Goal: Information Seeking & Learning: Learn about a topic

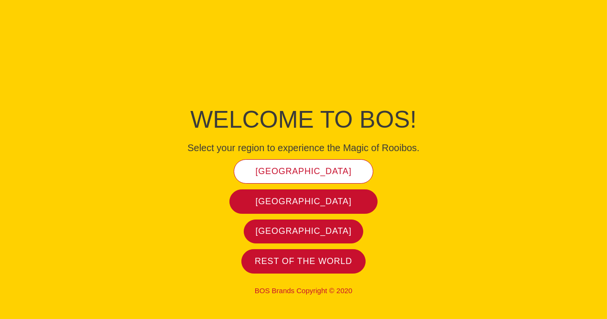
click at [307, 165] on link "[GEOGRAPHIC_DATA]" at bounding box center [304, 171] width 140 height 24
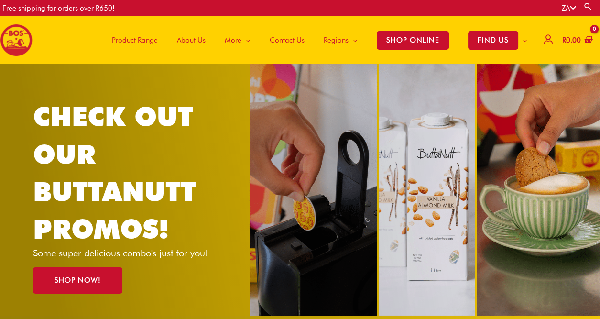
click at [128, 37] on span "Product Range" at bounding box center [135, 40] width 46 height 29
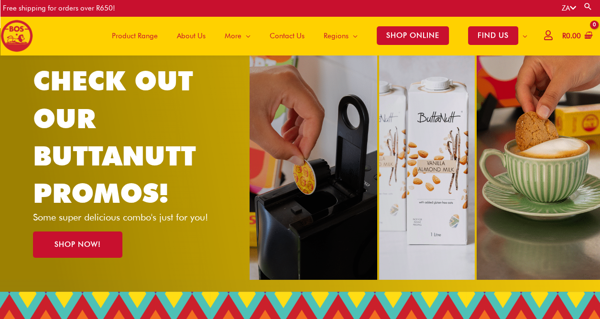
scroll to position [30, 0]
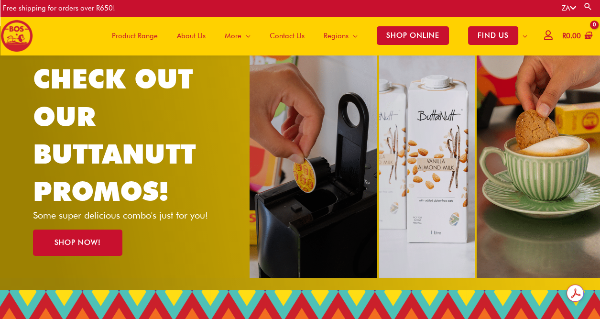
click at [448, 161] on div "CHECK OUT OUR BUTTANUTT PROMOS! Some super delicious combo's just for you! SHOP…" at bounding box center [300, 158] width 534 height 264
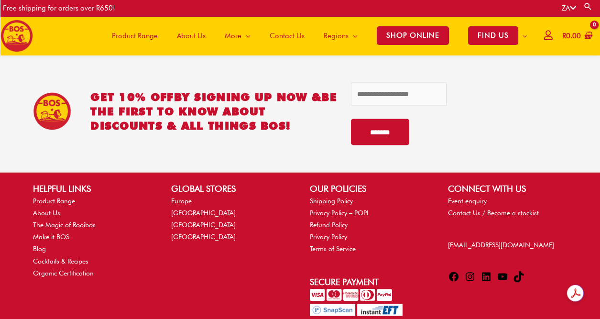
scroll to position [2353, 0]
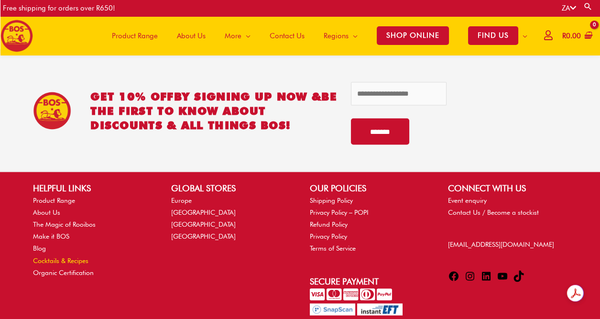
click at [64, 256] on link "Cocktails & Recipes" at bounding box center [60, 260] width 55 height 8
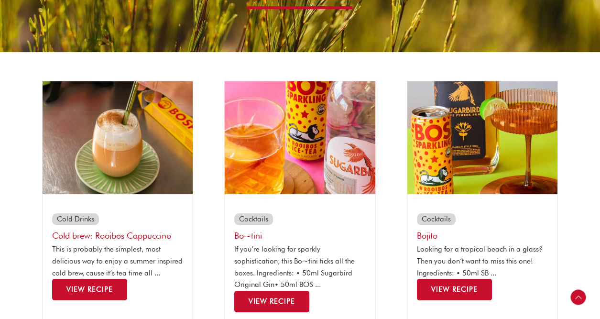
scroll to position [156, 0]
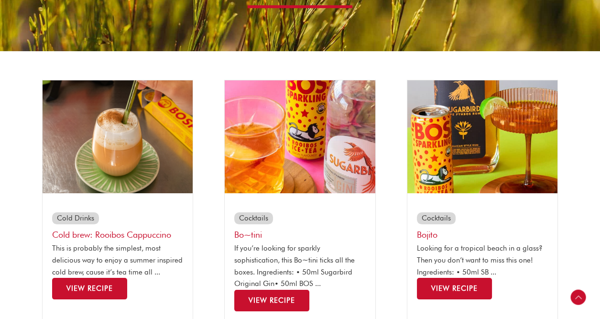
click at [90, 288] on span "View Recipe" at bounding box center [89, 288] width 46 height 9
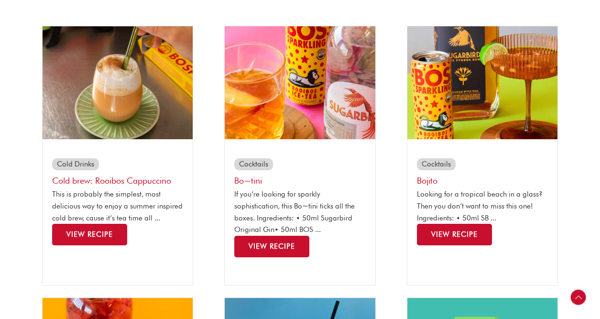
scroll to position [210, 0]
click at [270, 248] on span "View Recipe" at bounding box center [272, 246] width 46 height 9
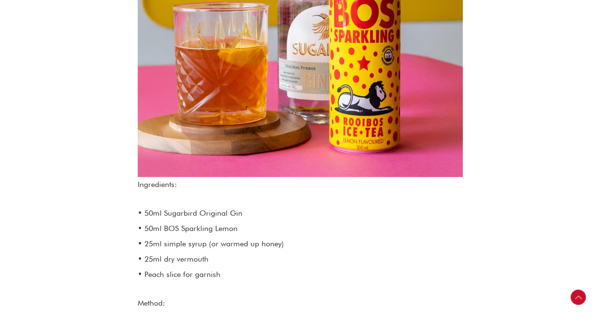
scroll to position [460, 0]
